Goal: Use online tool/utility: Utilize a website feature to perform a specific function

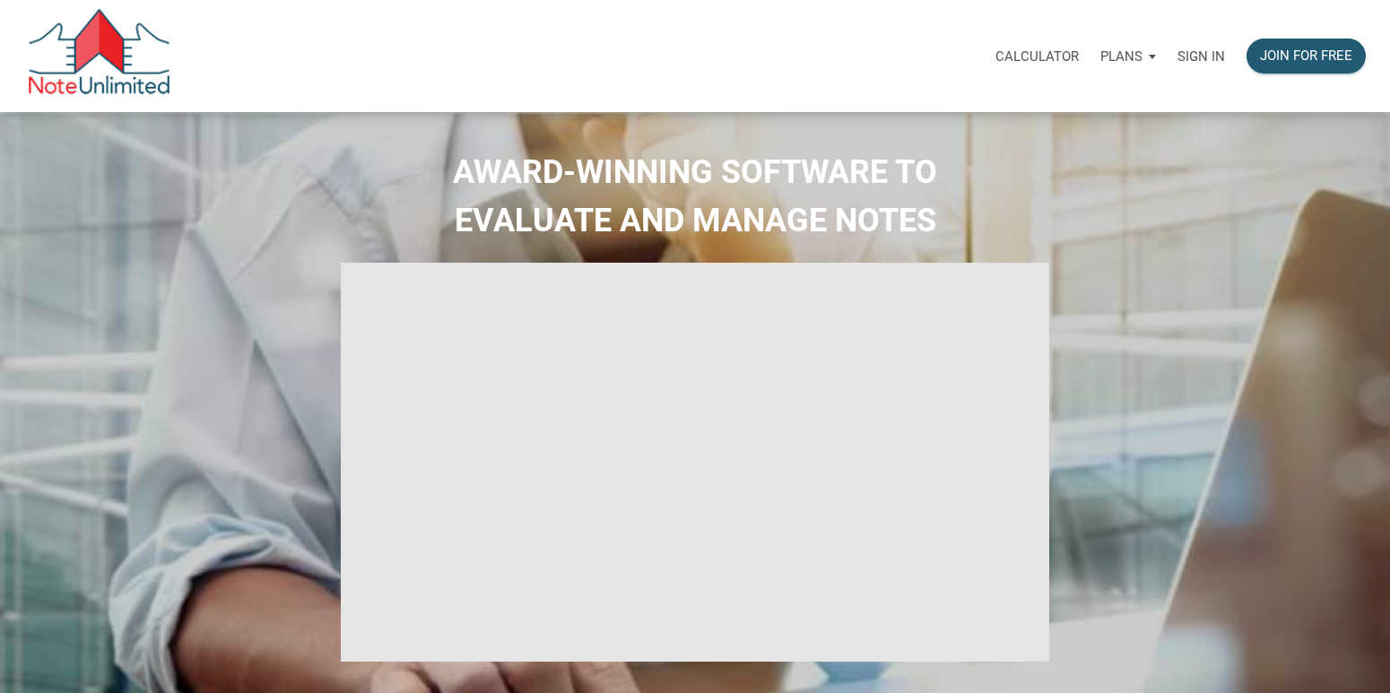
select select
type input "Introduction to new features"
select select
click at [1197, 61] on p "Sign in" at bounding box center [1202, 56] width 48 height 16
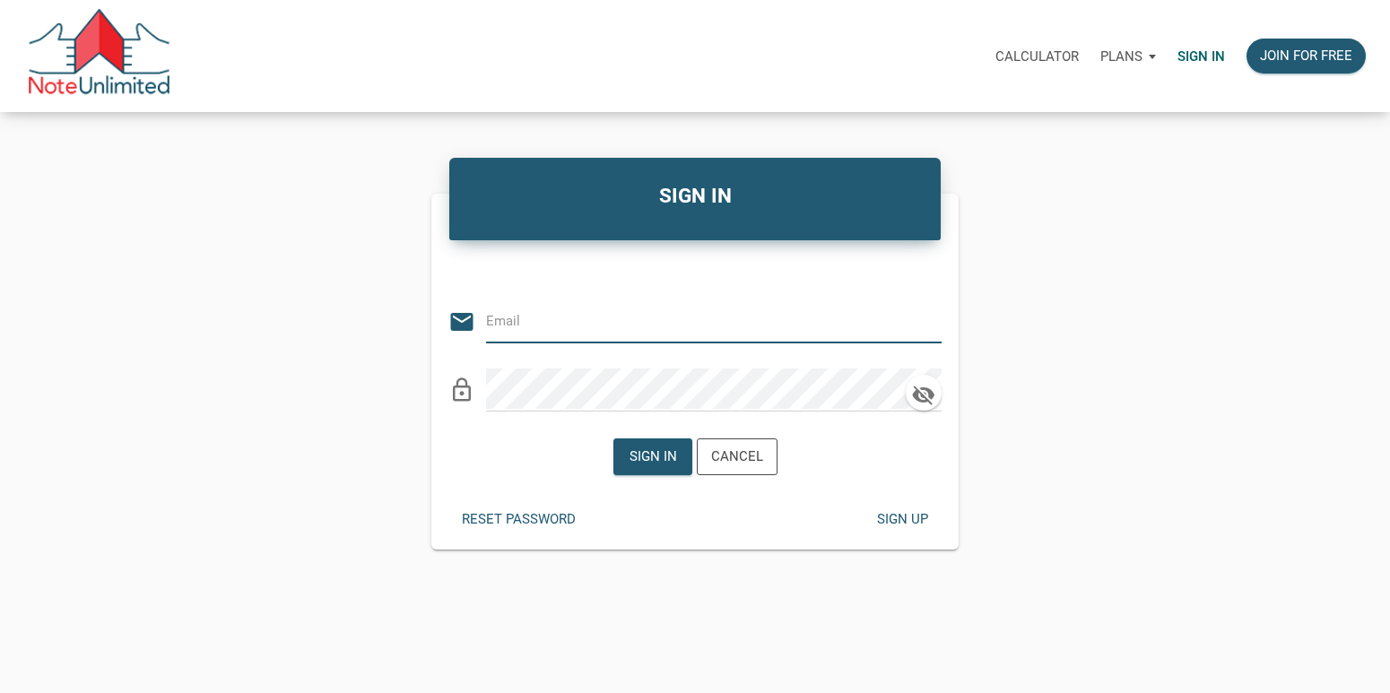
click at [573, 315] on input "email" at bounding box center [700, 320] width 429 height 40
type input "[EMAIL_ADDRESS][DOMAIN_NAME]"
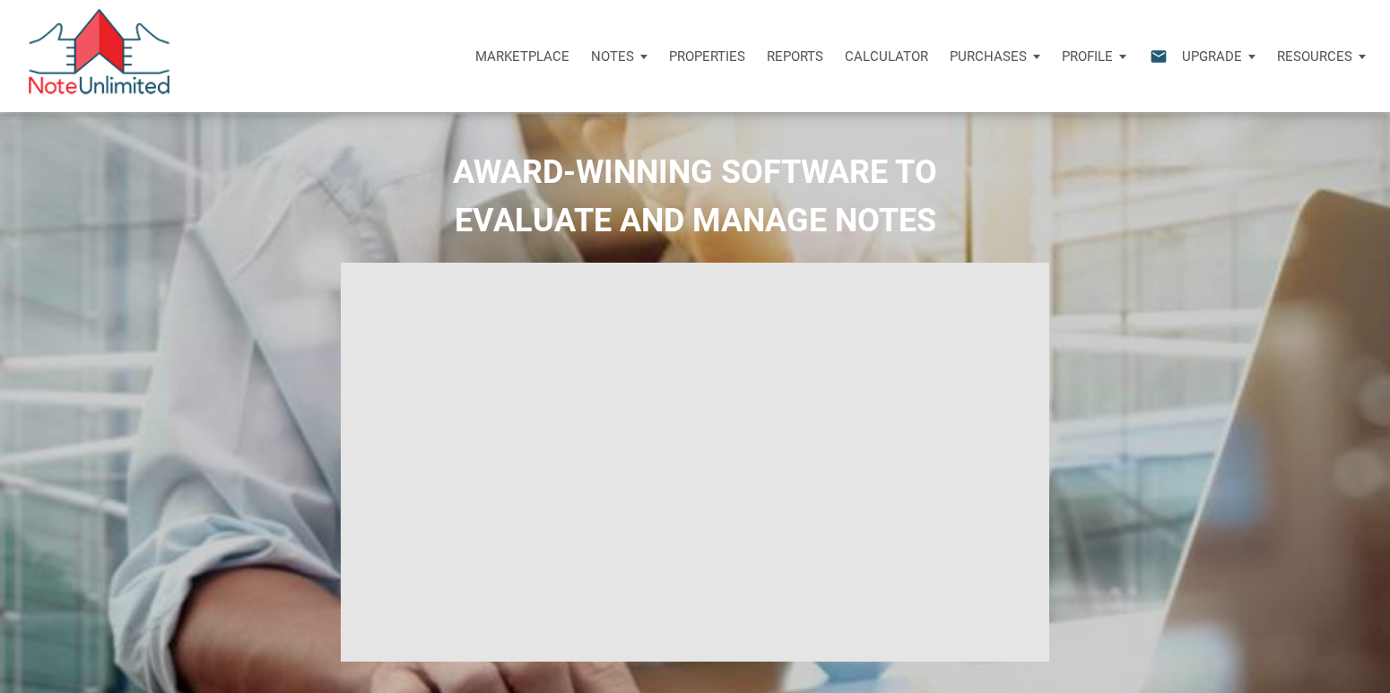
type input "Introduction to new features"
select select
click at [883, 57] on p "Calculator" at bounding box center [886, 56] width 83 height 16
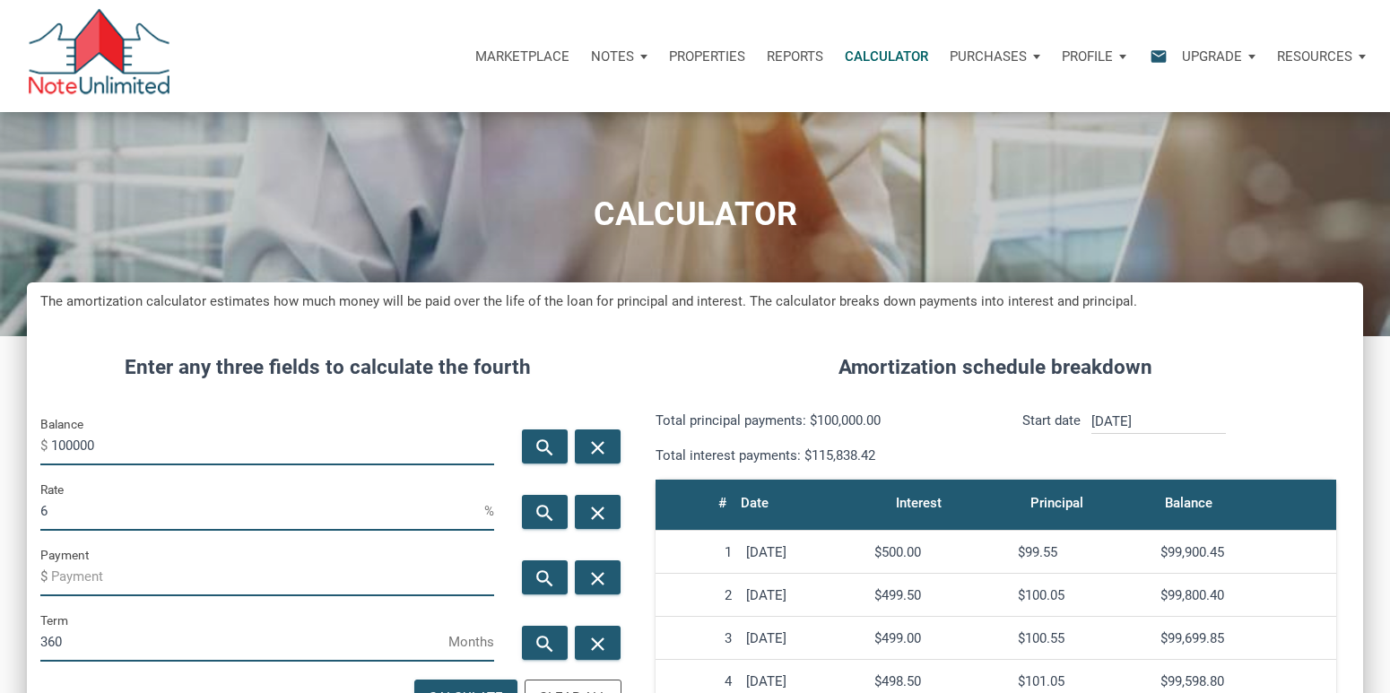
scroll to position [892, 1336]
click at [204, 453] on input "100000" at bounding box center [272, 445] width 443 height 40
type input "275000"
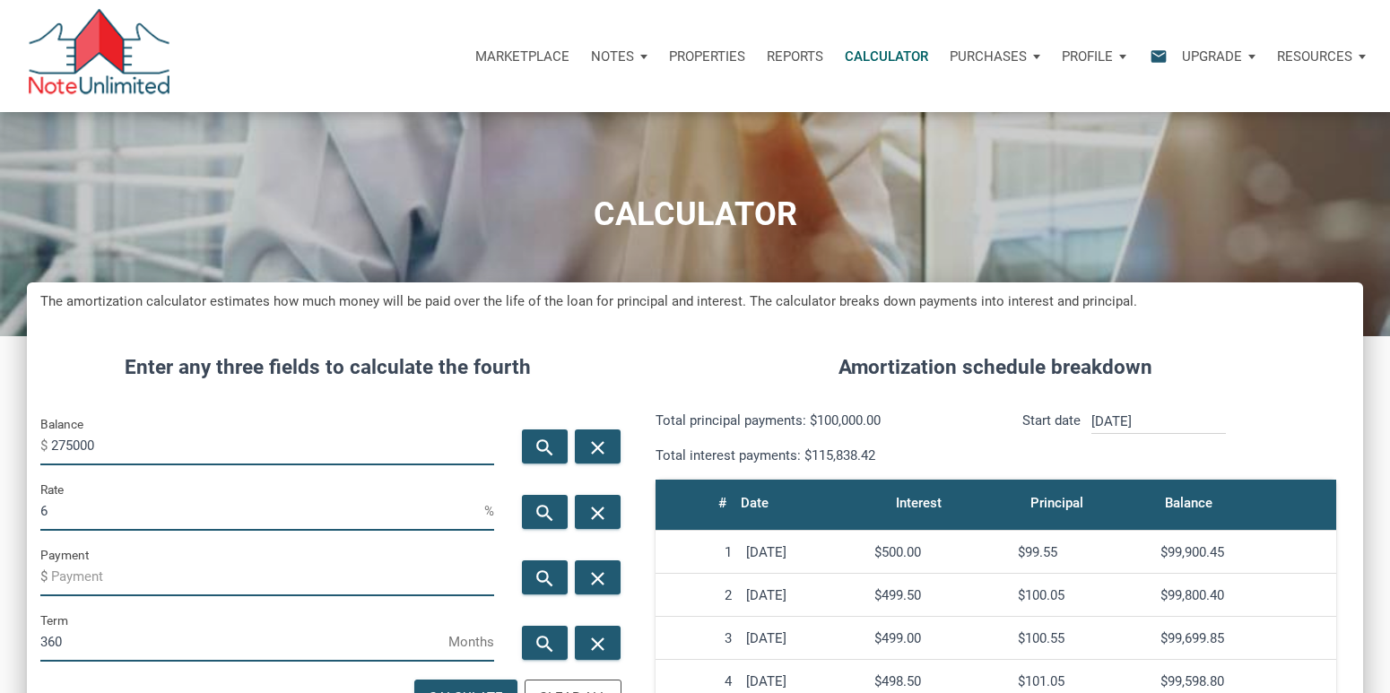
click at [90, 513] on input "6" at bounding box center [262, 511] width 444 height 40
type input "7"
click at [550, 574] on icon "search" at bounding box center [546, 578] width 22 height 22
type input "-1829.58"
